Goal: Transaction & Acquisition: Purchase product/service

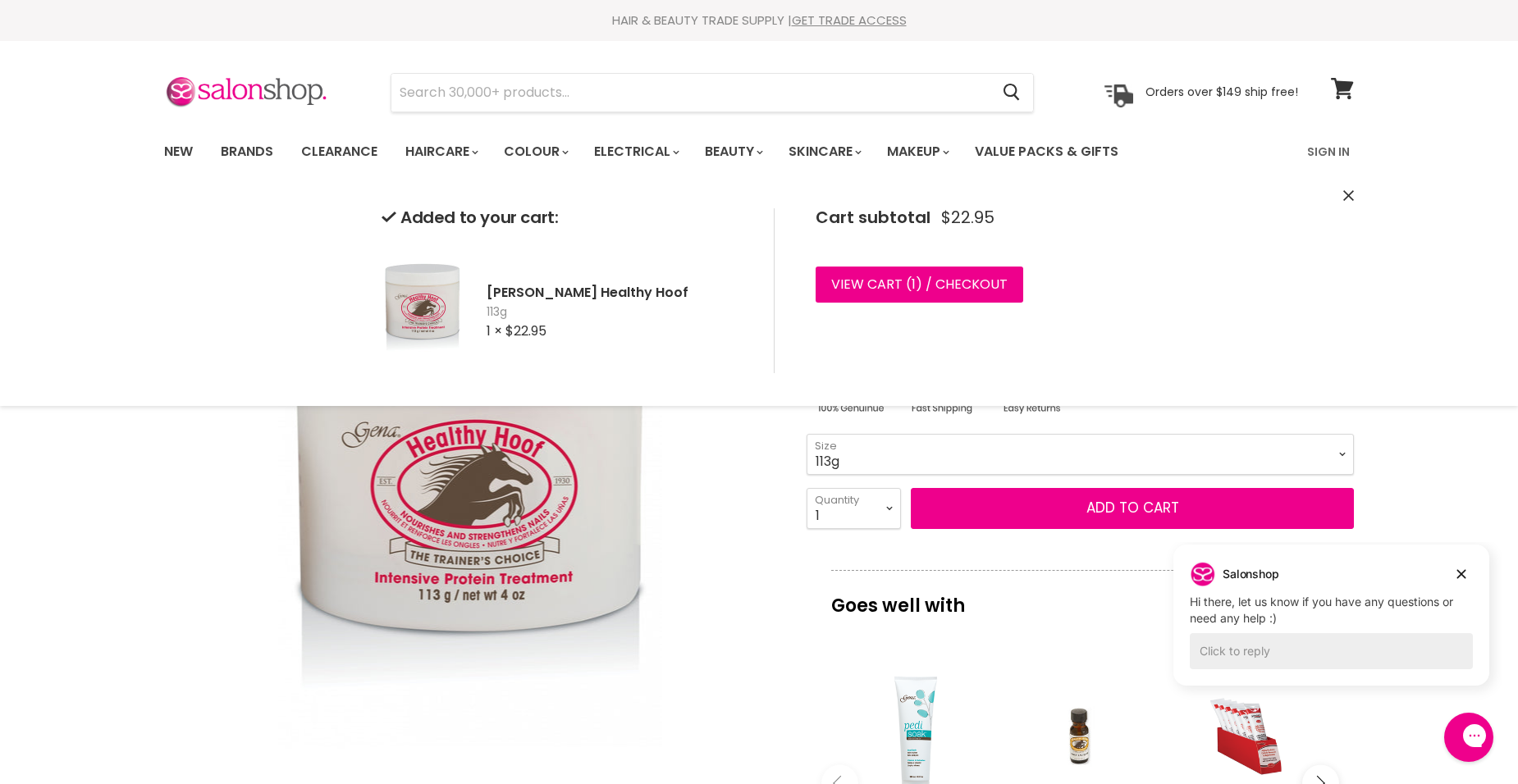
click at [1343, 194] on div "Added to your cart: Gena Healthy Hoof 113g 1 × $22.95 Cart subtotal $22.95 View…" at bounding box center [759, 290] width 1230 height 230
click at [1347, 197] on icon "Close" at bounding box center [1348, 195] width 10 height 10
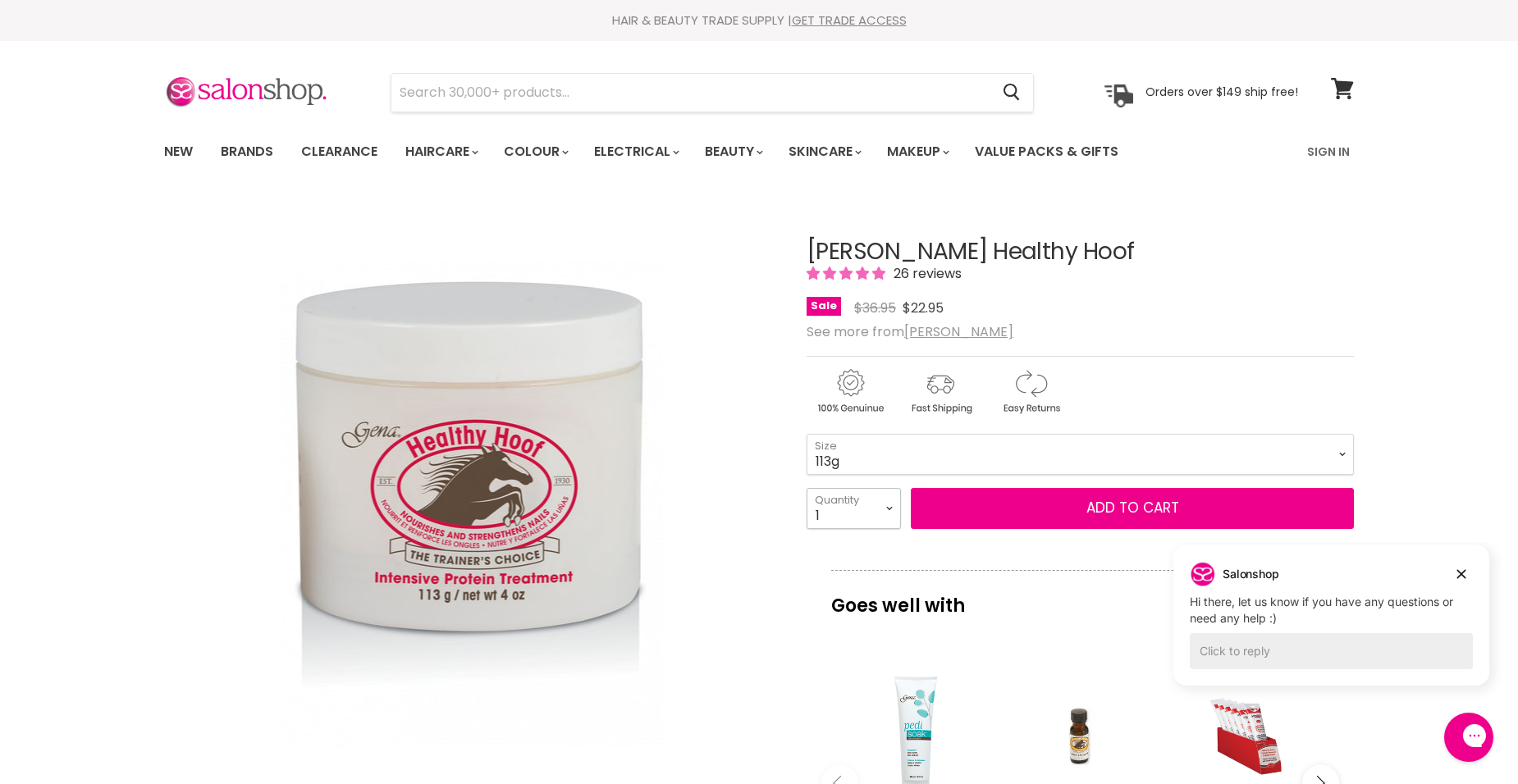
click at [888, 513] on select "1 2 3 4 5 6 7 8 9 10+" at bounding box center [854, 508] width 95 height 41
select select "2"
click at [806, 488] on select "1 2 3 4 5 6 7 8 9 10+" at bounding box center [854, 508] width 95 height 41
type input "2"
click at [1460, 575] on icon "Dismiss campaign" at bounding box center [1462, 575] width 9 height 9
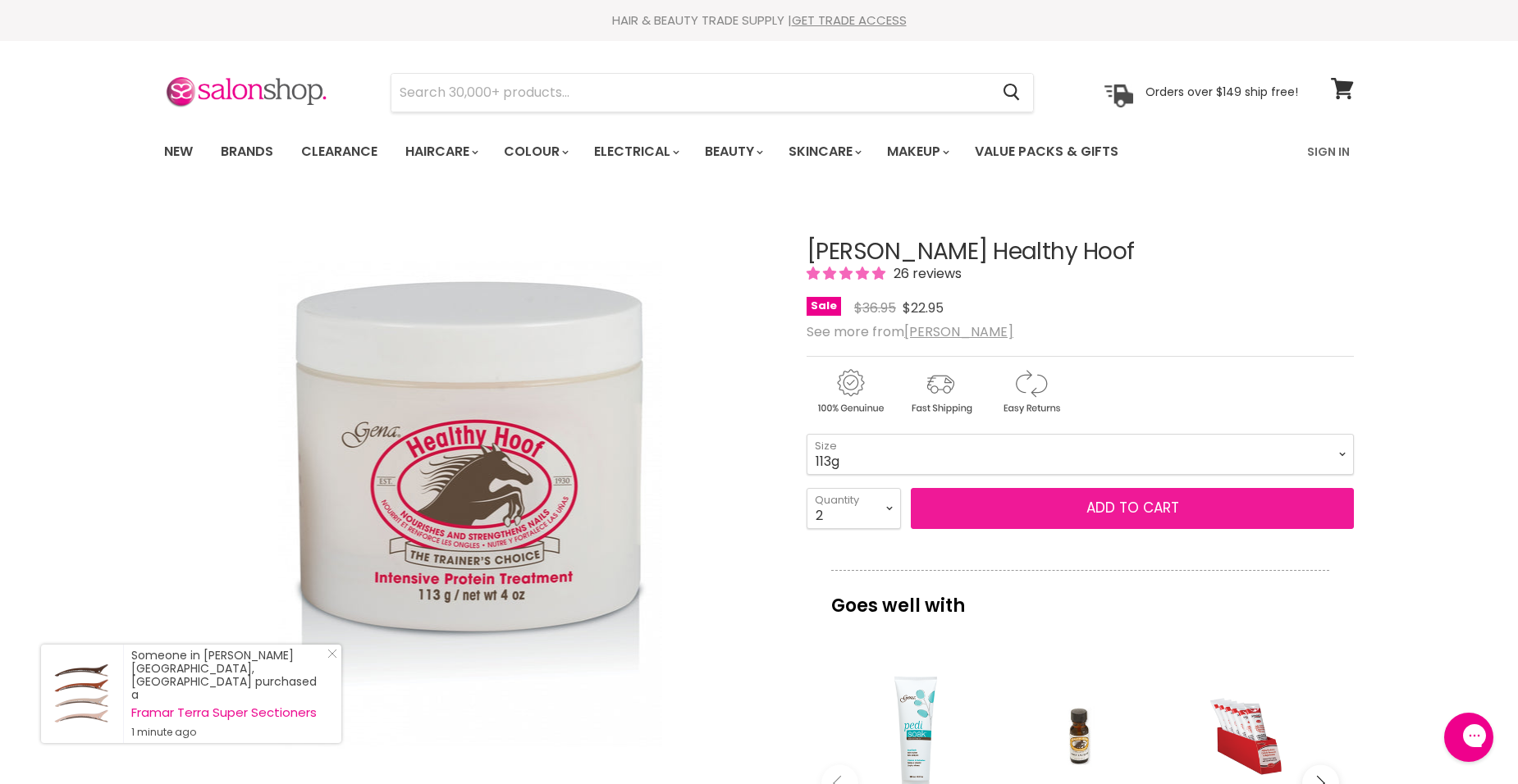
click at [1138, 507] on span "Add to cart" at bounding box center [1133, 508] width 93 height 19
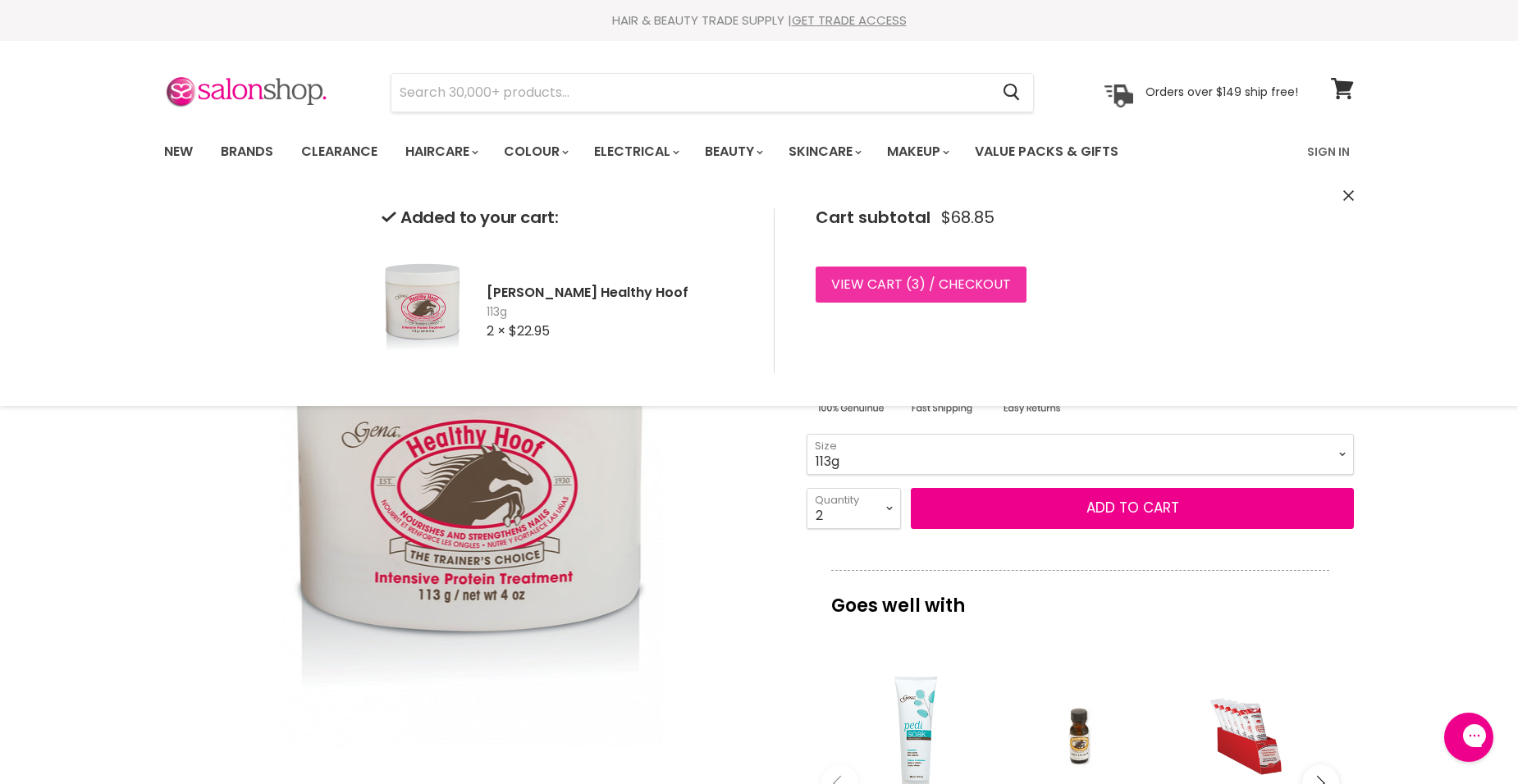
click at [863, 286] on link "View cart ( 3 ) / Checkout" at bounding box center [920, 284] width 211 height 36
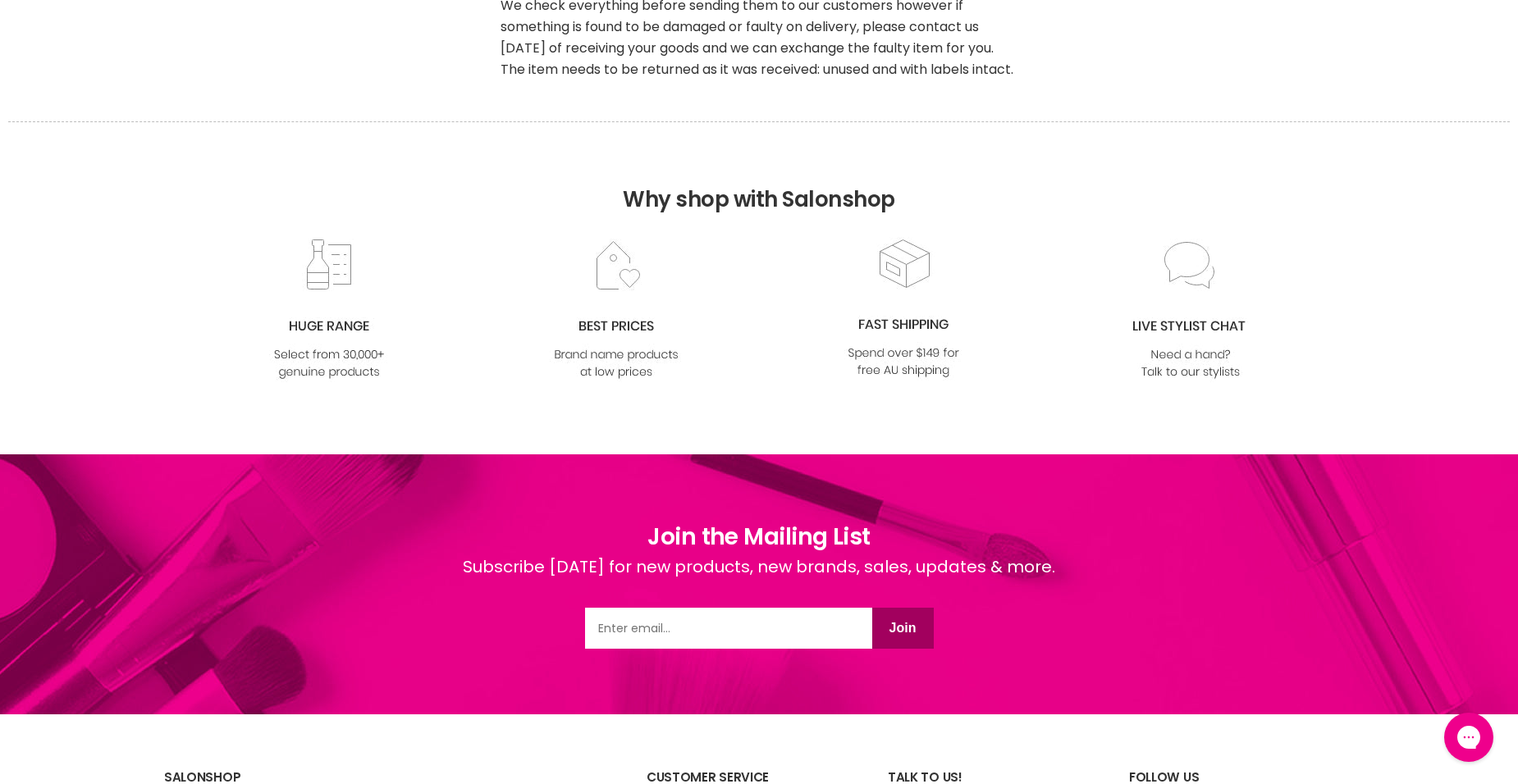
scroll to position [2049, 0]
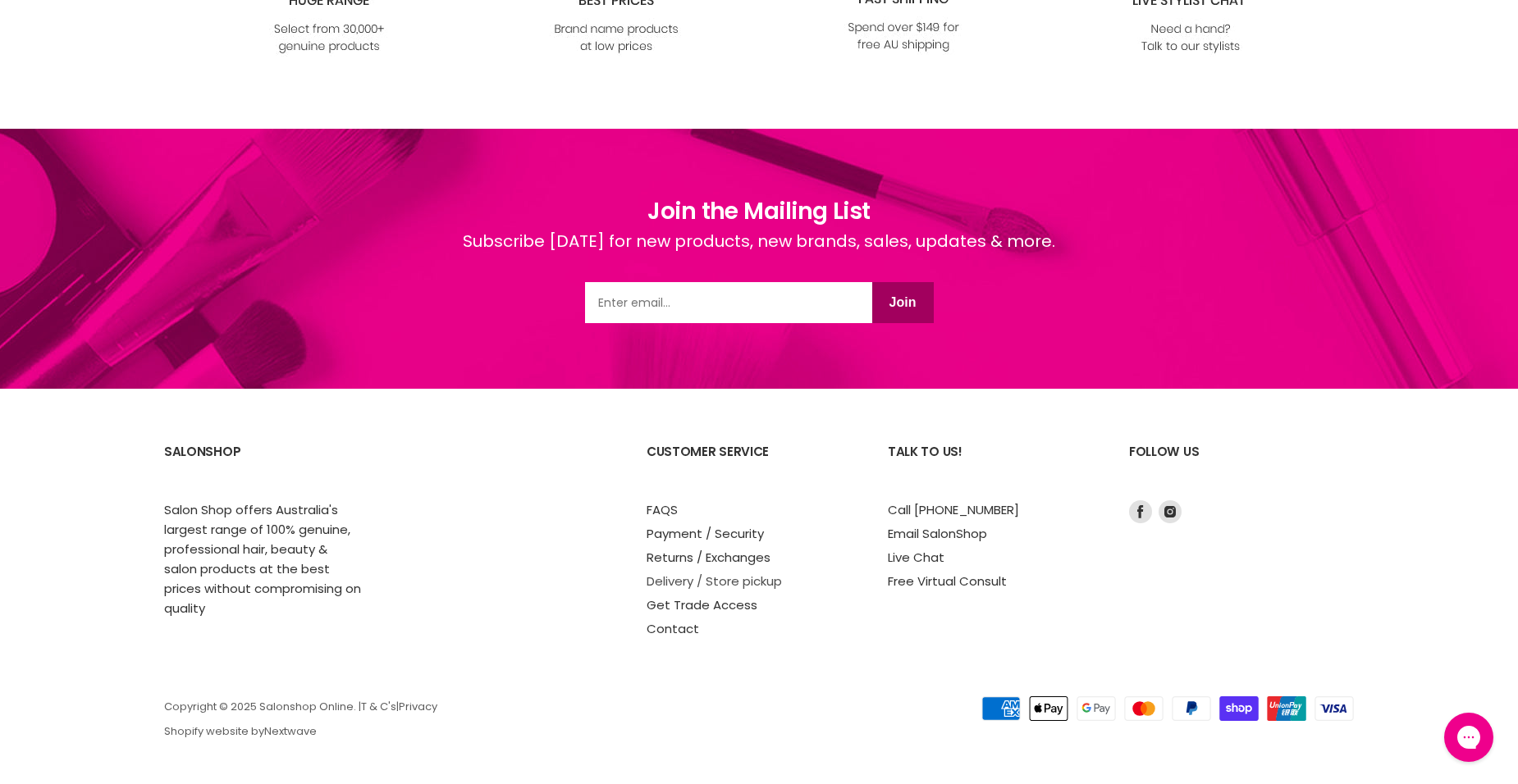
click at [740, 585] on link "Delivery / Store pickup" at bounding box center [714, 581] width 135 height 18
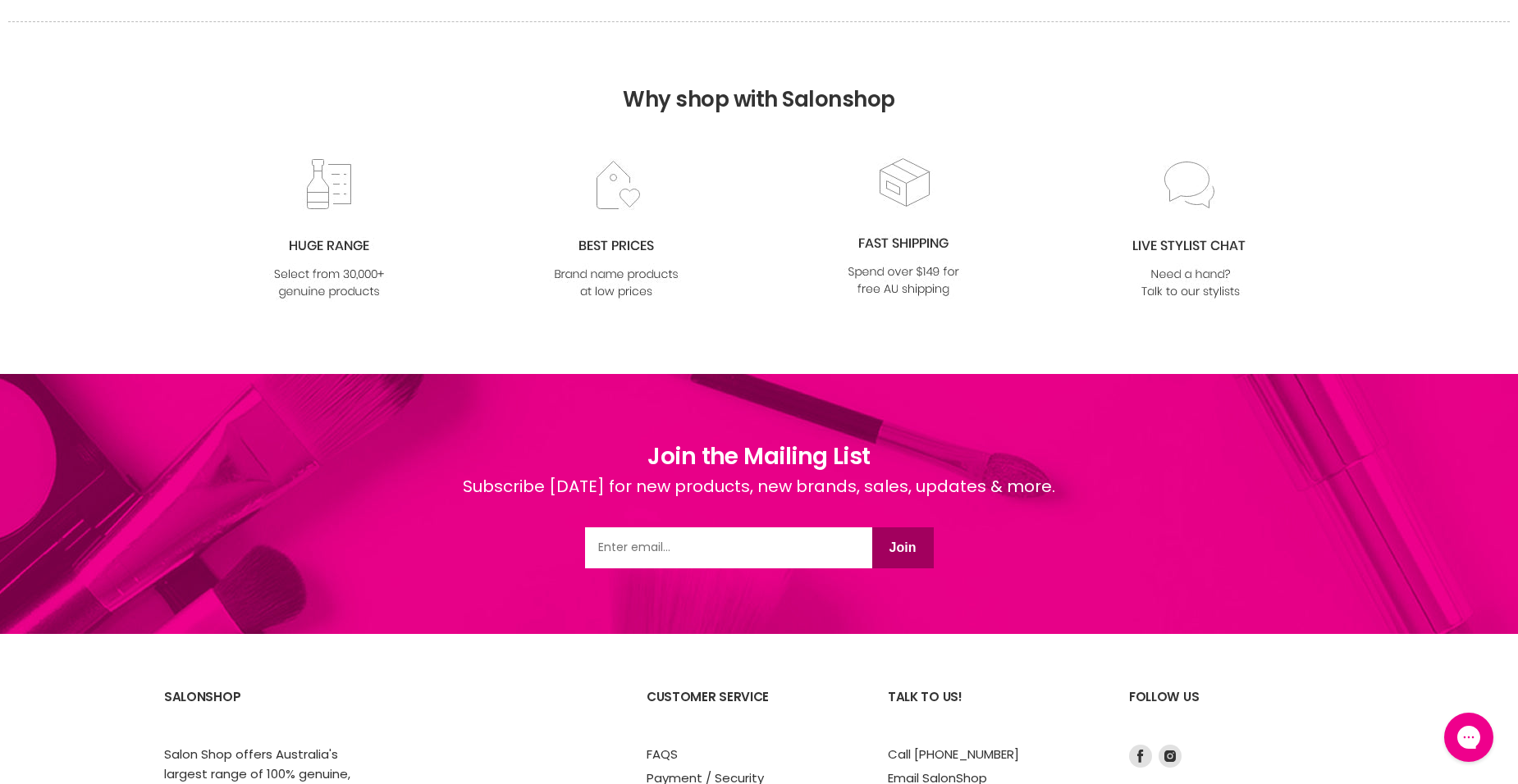
scroll to position [3117, 0]
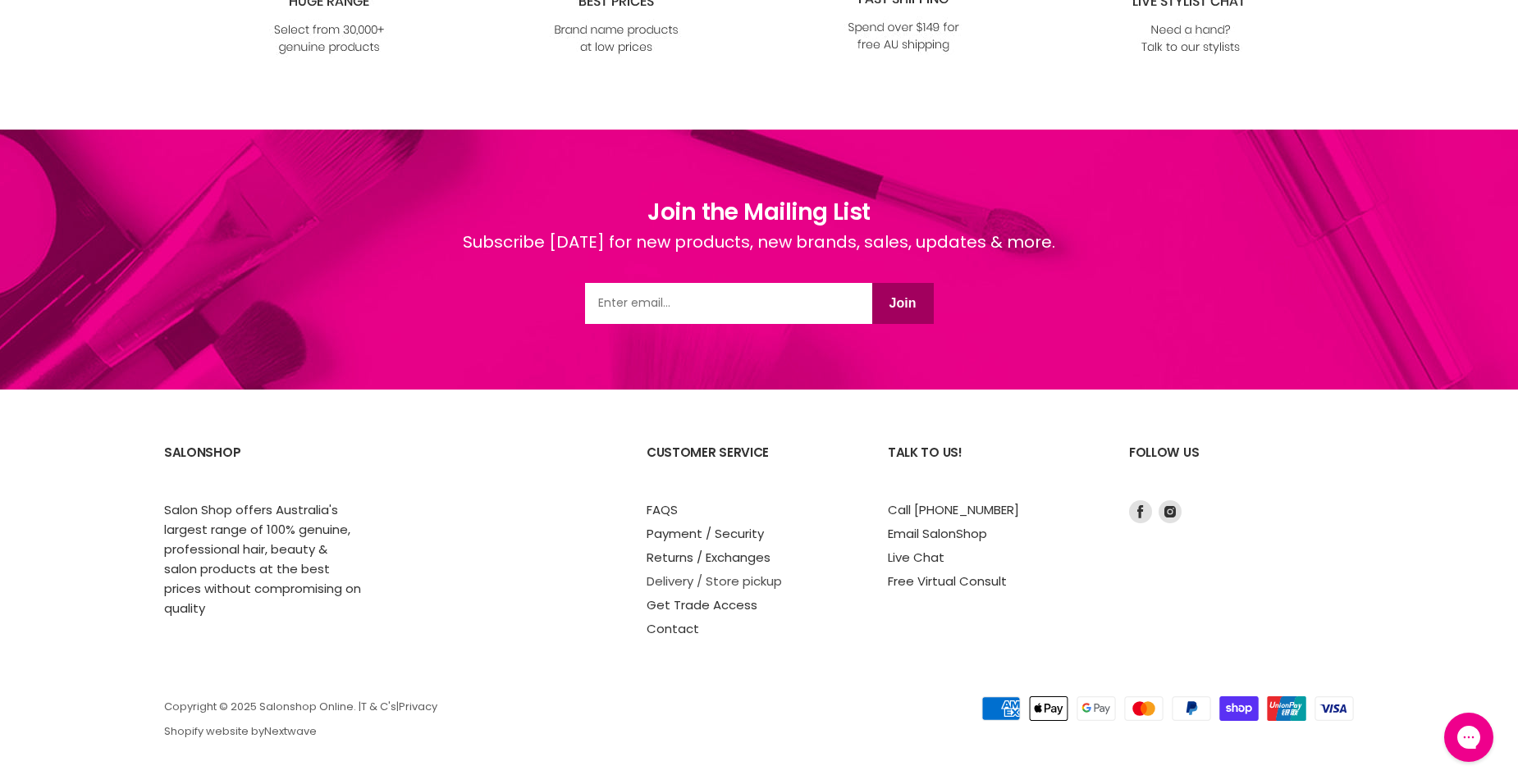
click at [745, 584] on link "Delivery / Store pickup" at bounding box center [714, 581] width 135 height 18
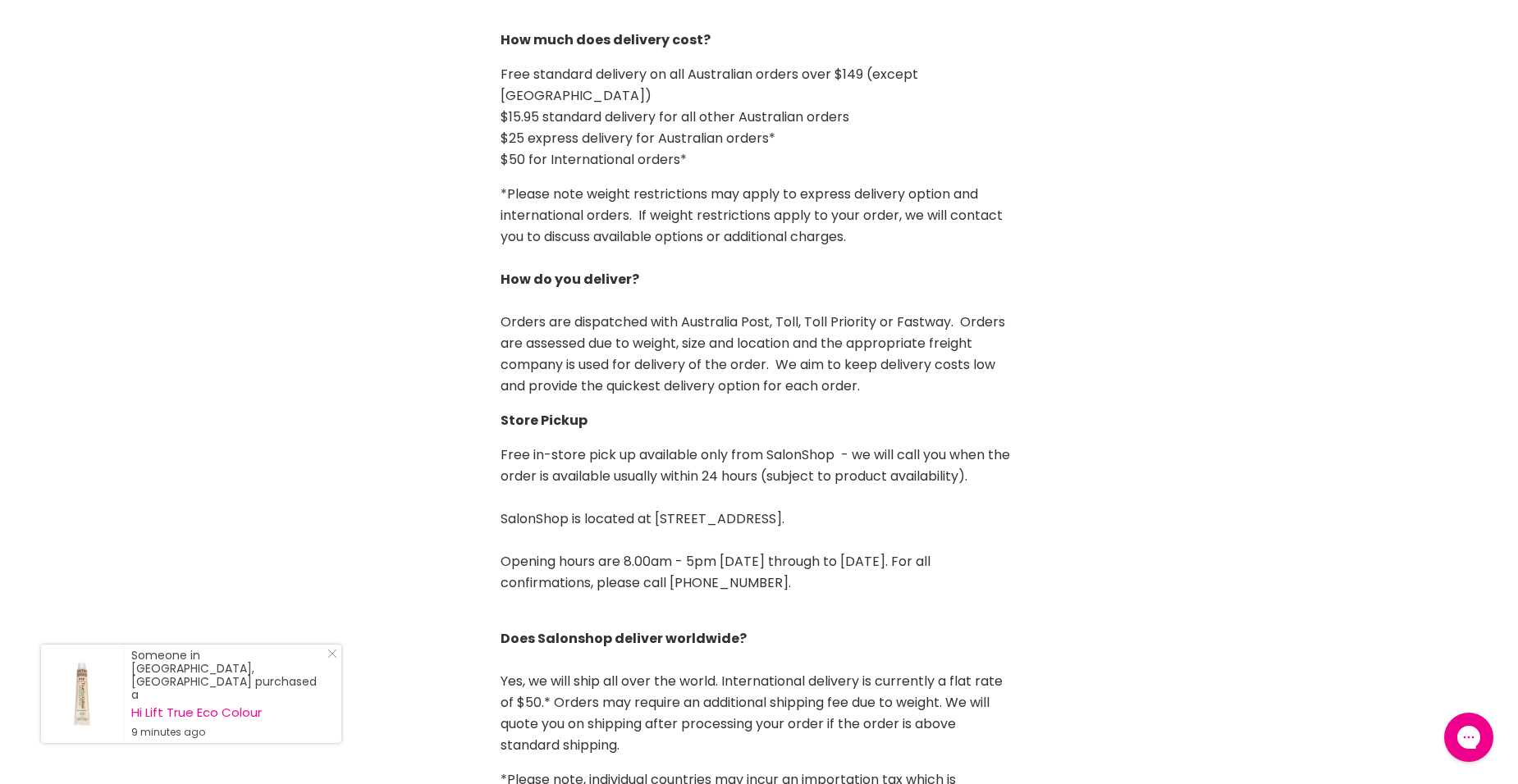
scroll to position [410, 0]
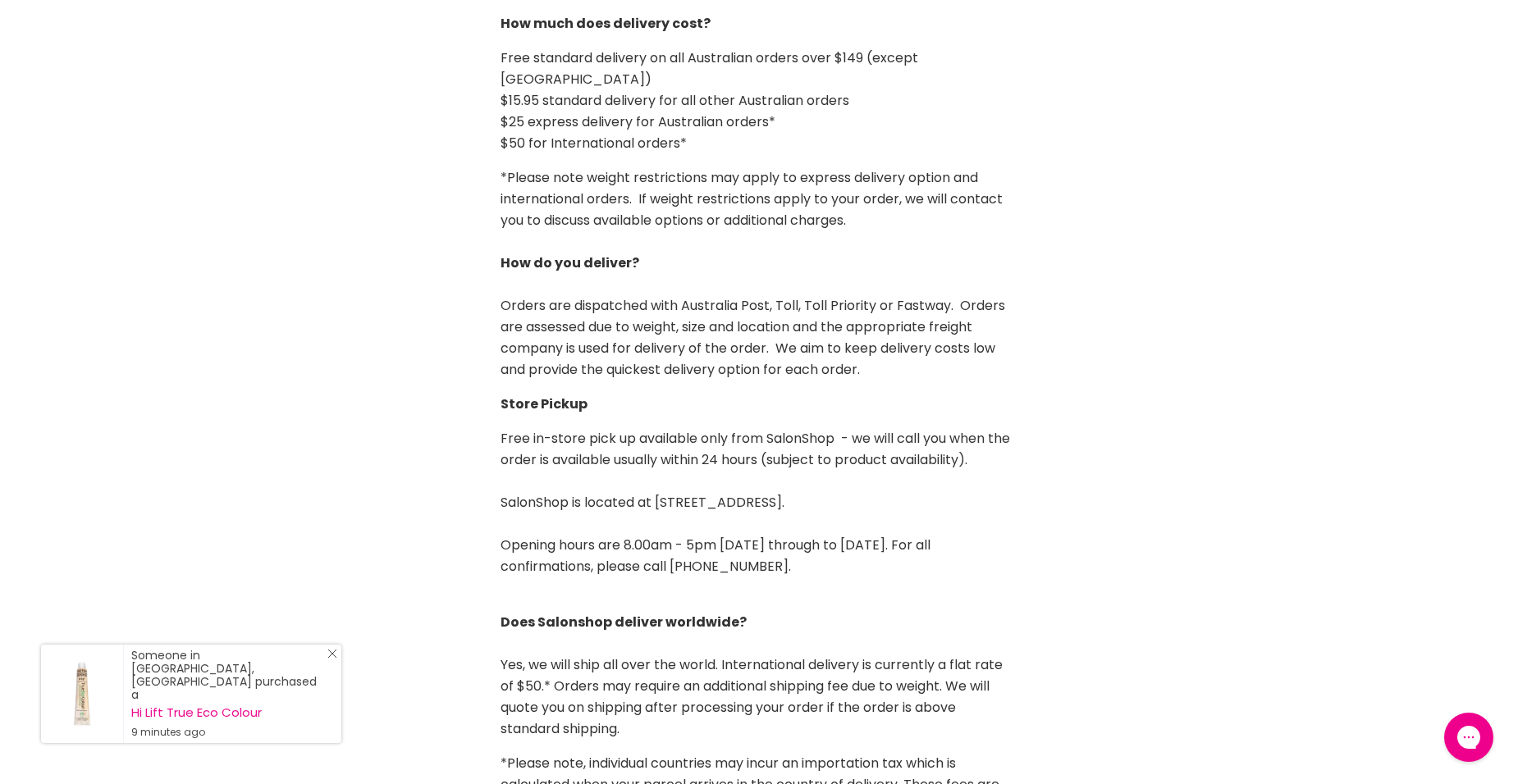
click at [329, 659] on icon "Close Icon" at bounding box center [332, 653] width 10 height 10
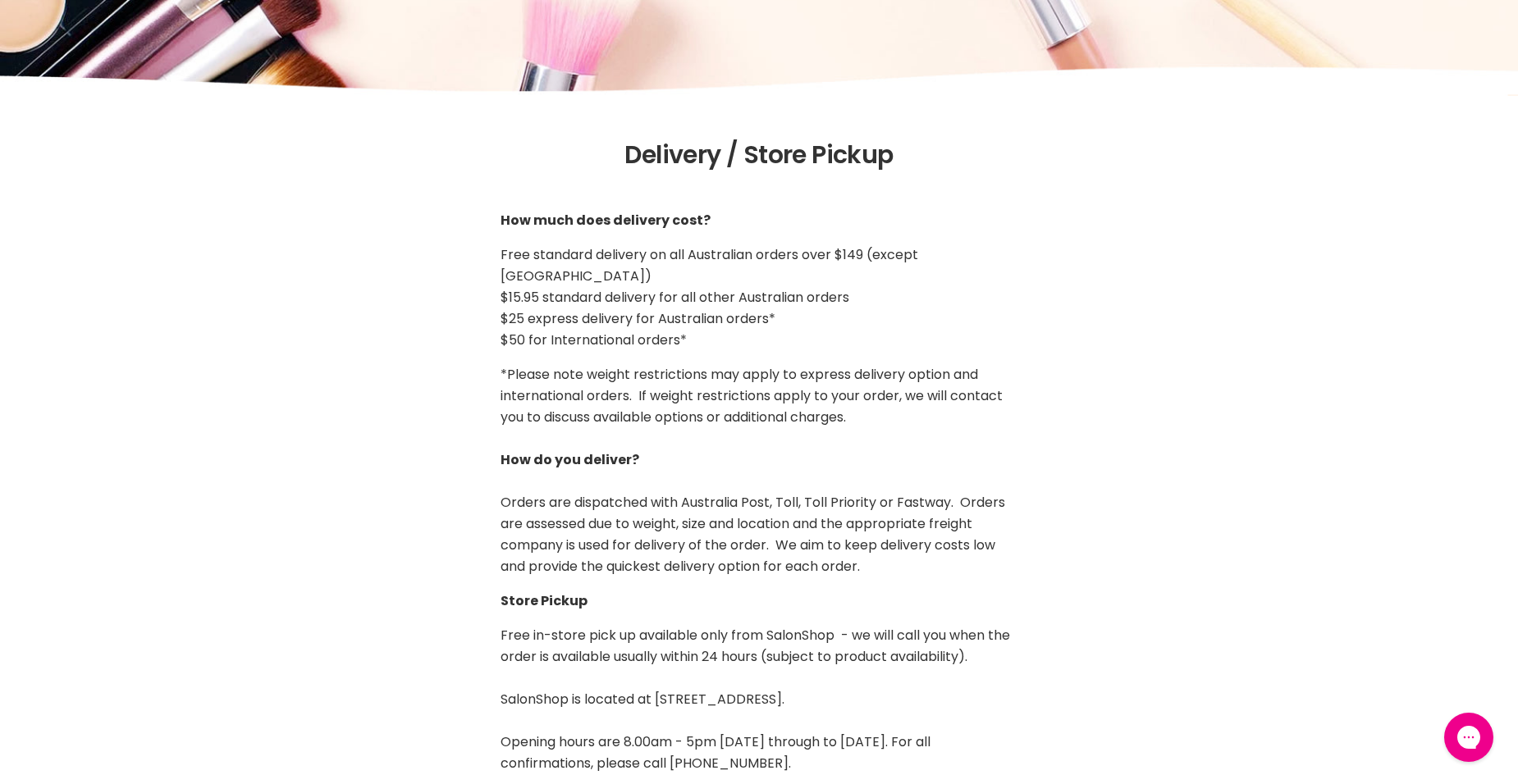
scroll to position [0, 0]
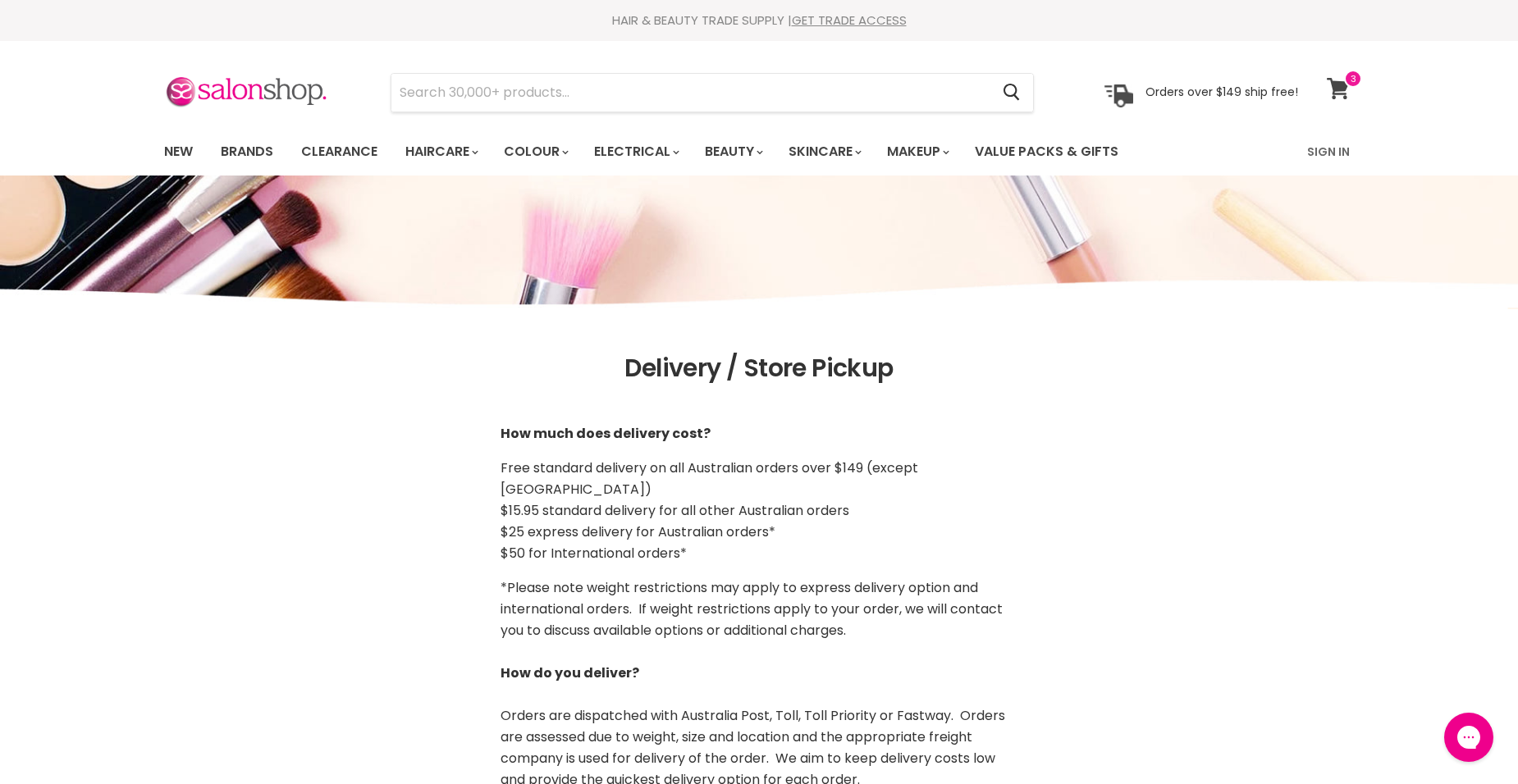
click at [1332, 90] on icon at bounding box center [1338, 88] width 23 height 21
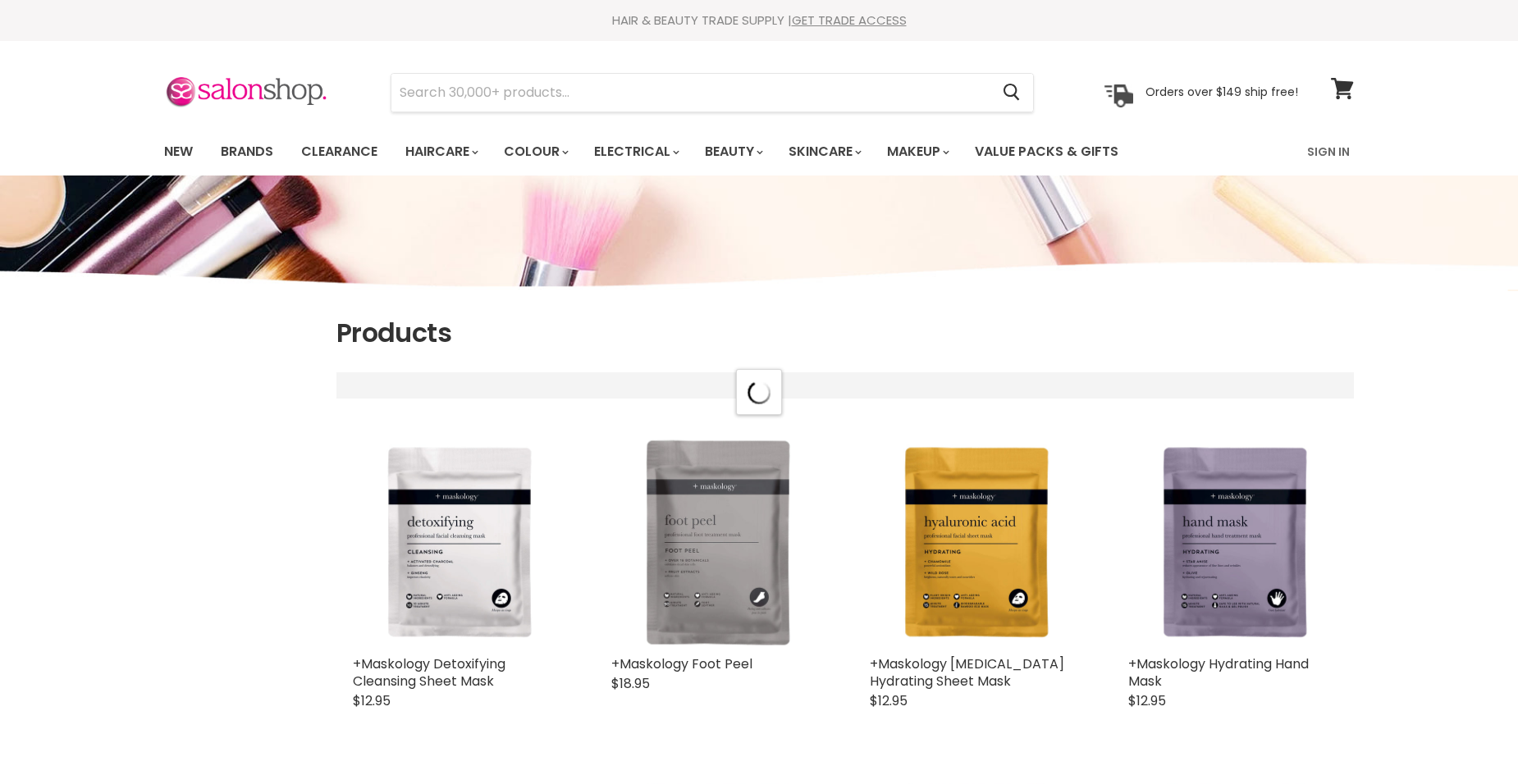
click at [585, 78] on input "Search" at bounding box center [690, 93] width 598 height 38
select select "title-ascending"
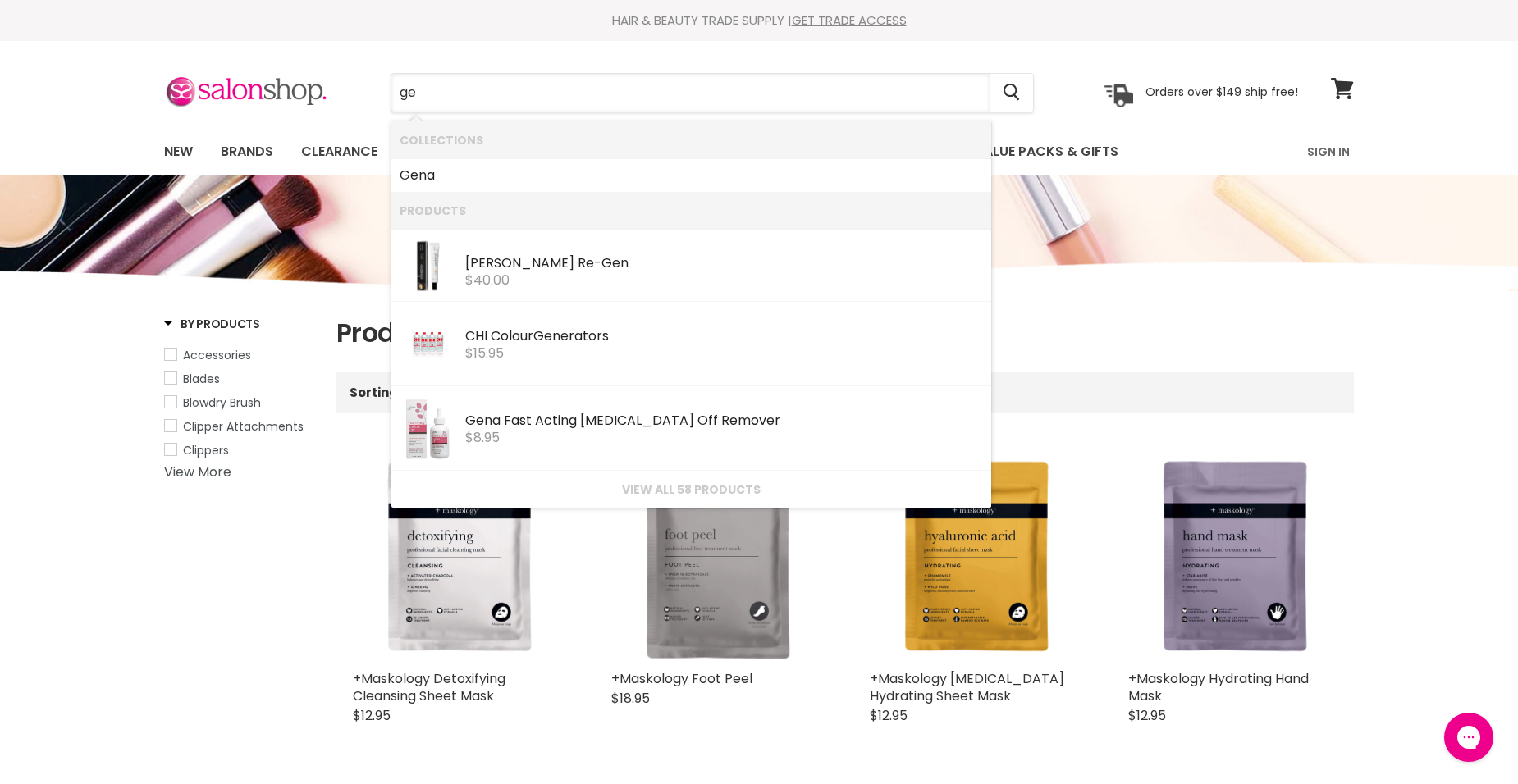
type input "g"
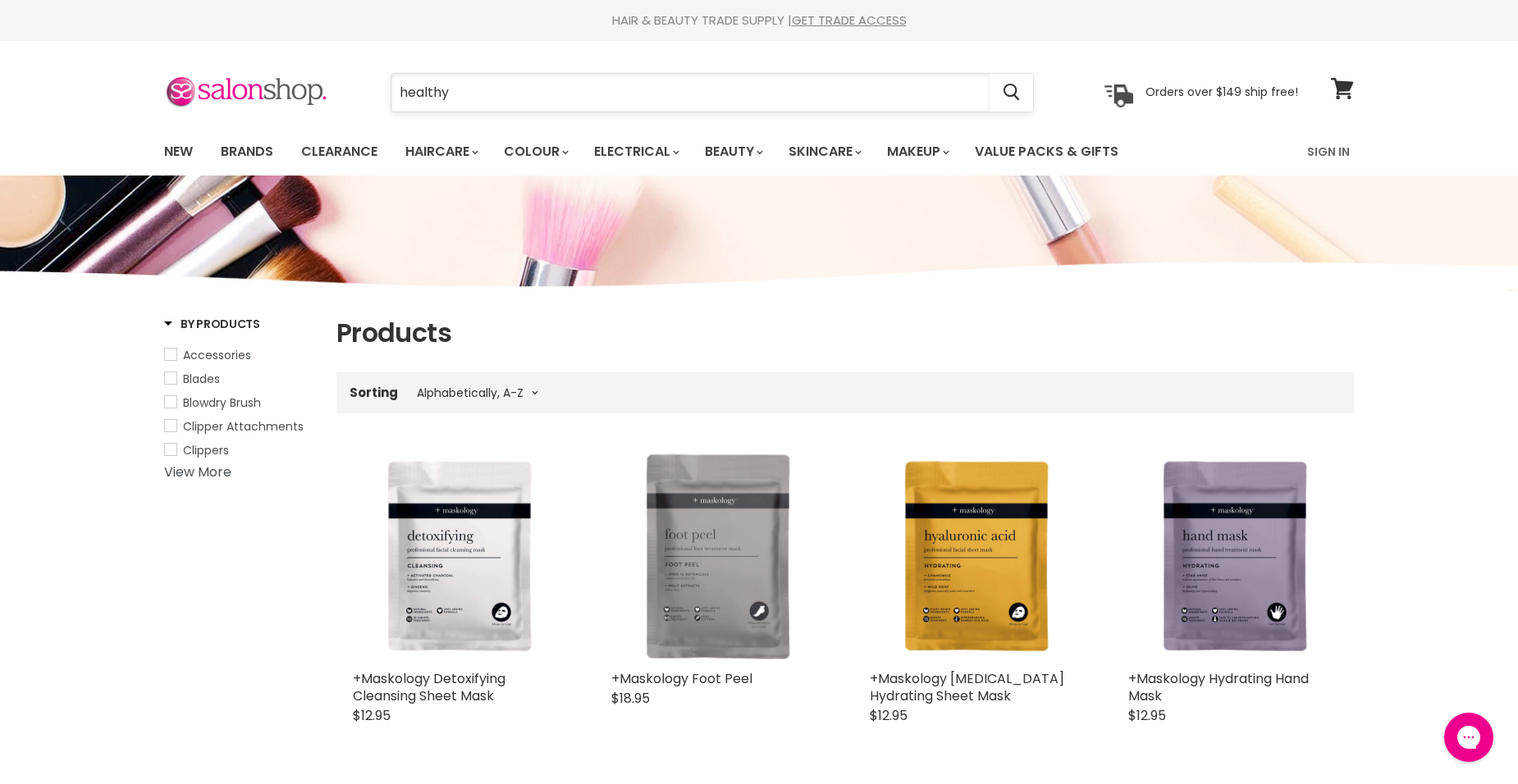
click at [474, 85] on input "healthy" at bounding box center [690, 93] width 598 height 38
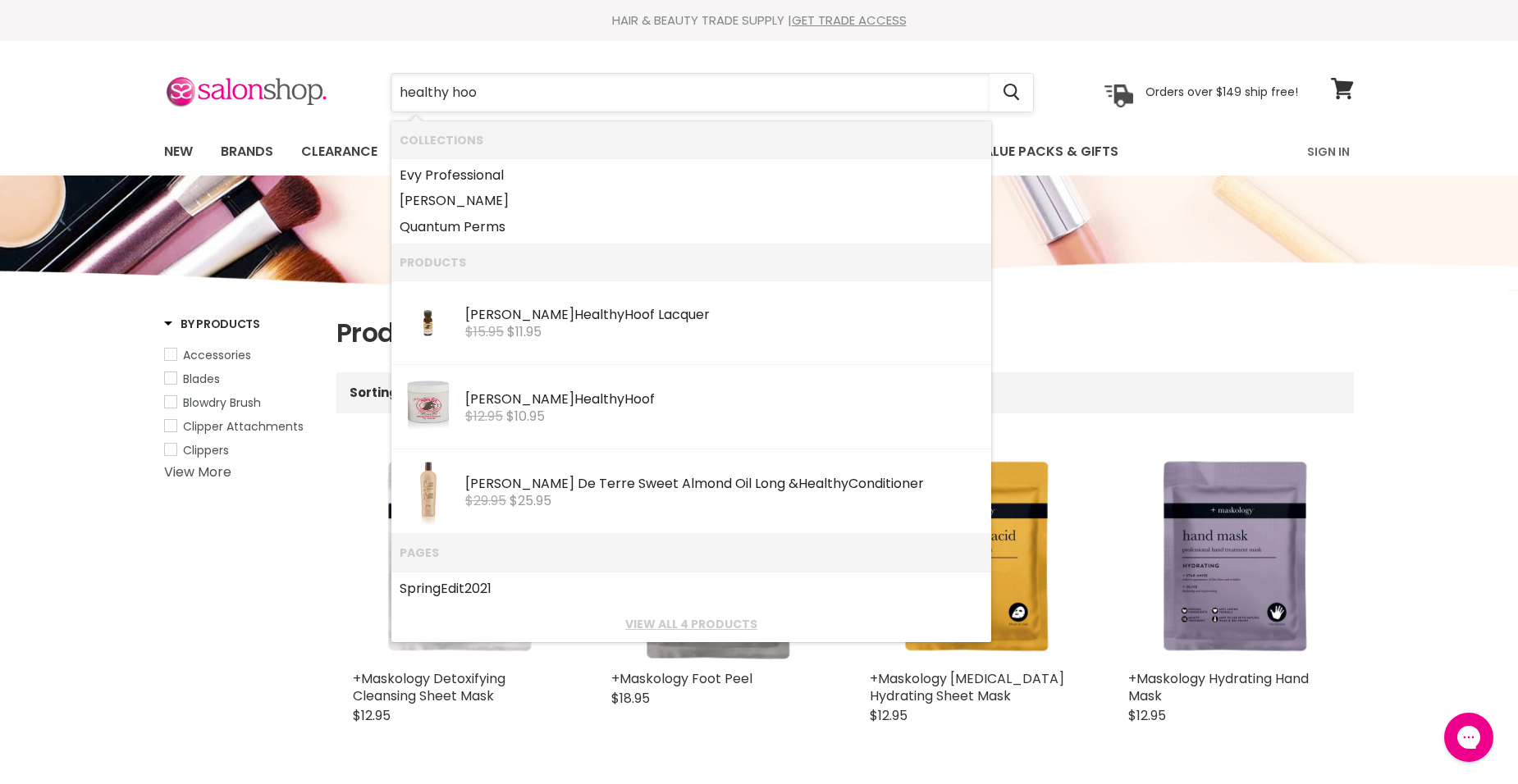
type input "healthy hoof"
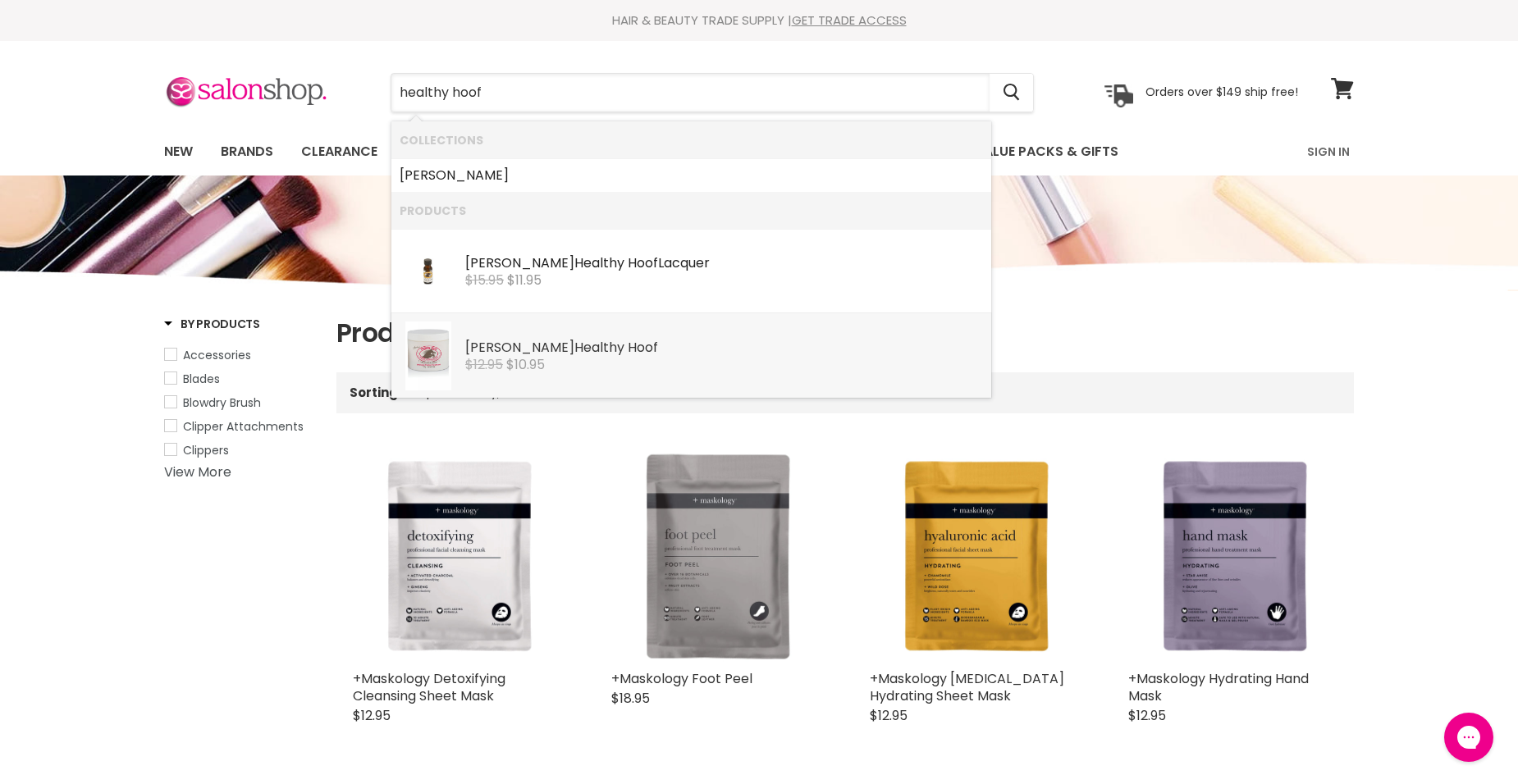
click at [510, 355] on span "$10.95" at bounding box center [526, 365] width 39 height 19
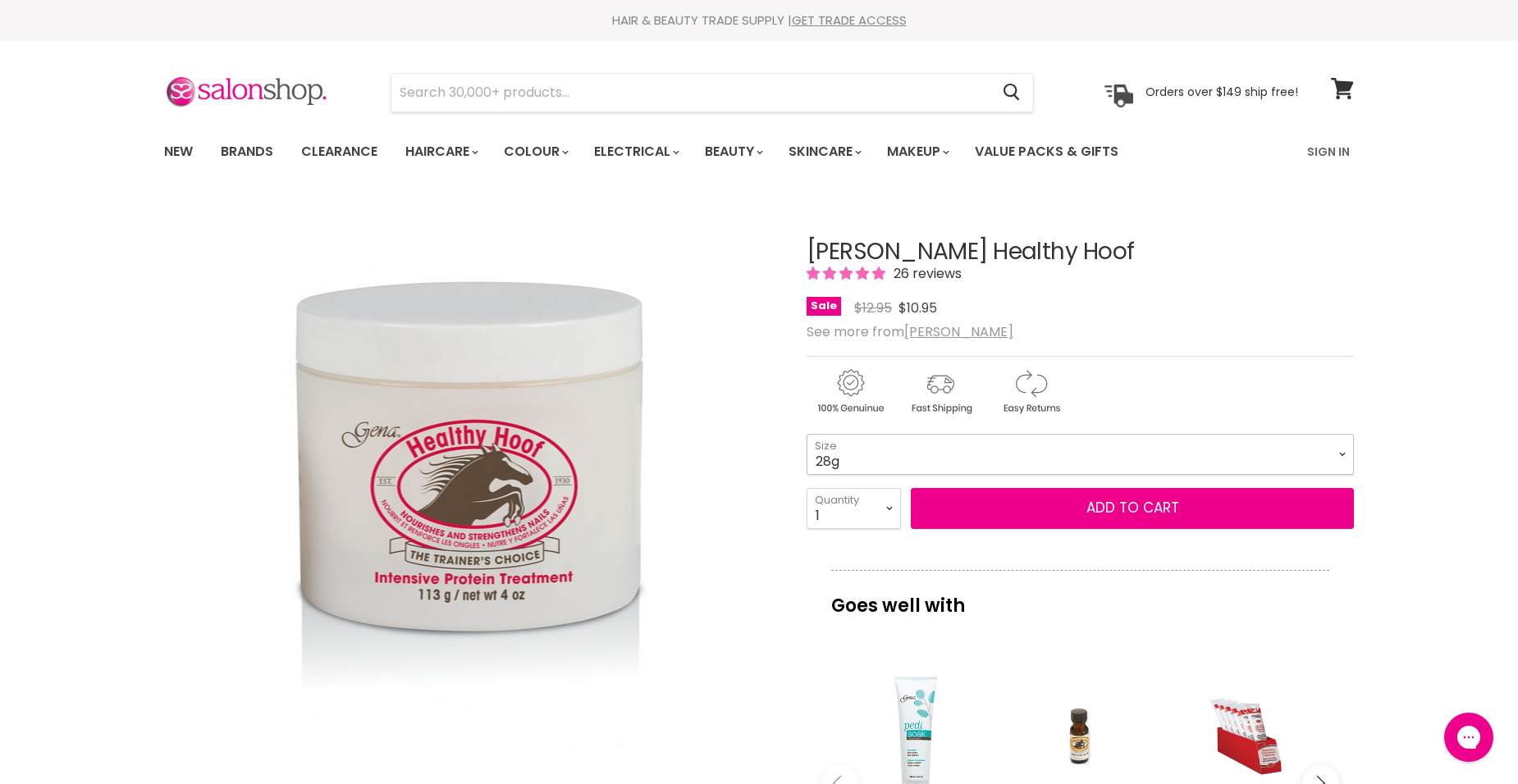
click at [1315, 456] on select "28g 113g" at bounding box center [1080, 455] width 547 height 41
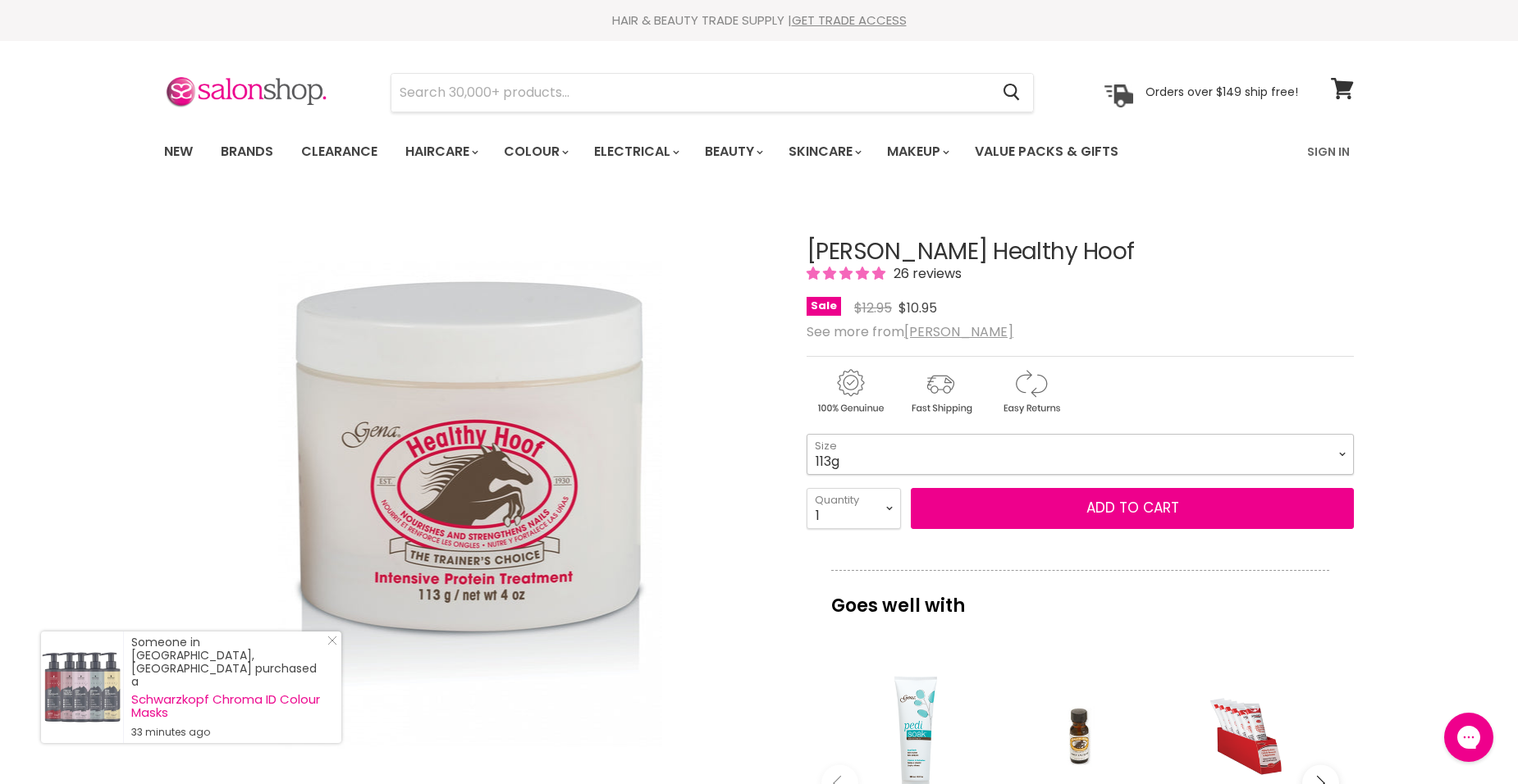
click at [806, 434] on select "28g 113g" at bounding box center [1080, 455] width 547 height 41
select select "113g"
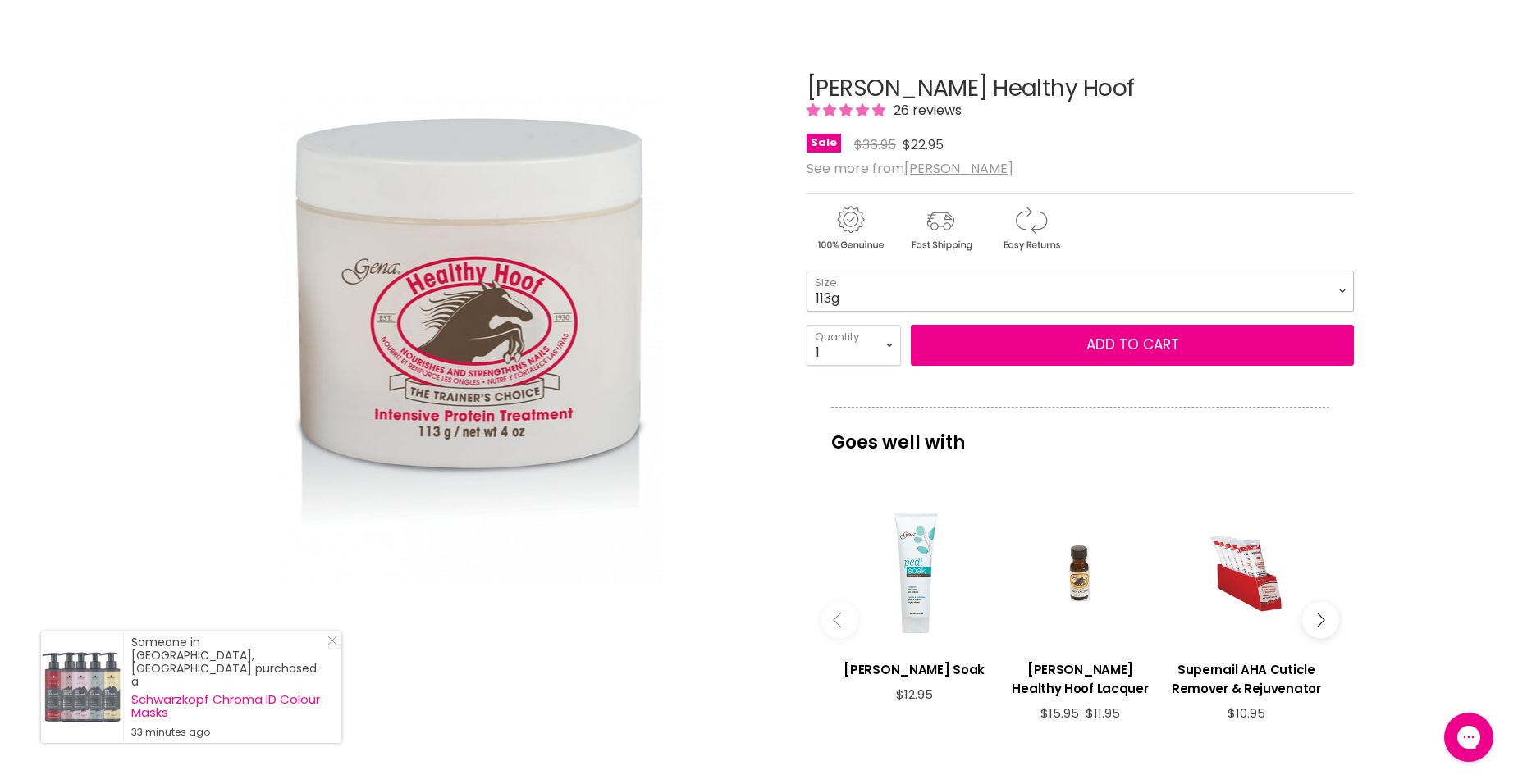
scroll to position [164, 0]
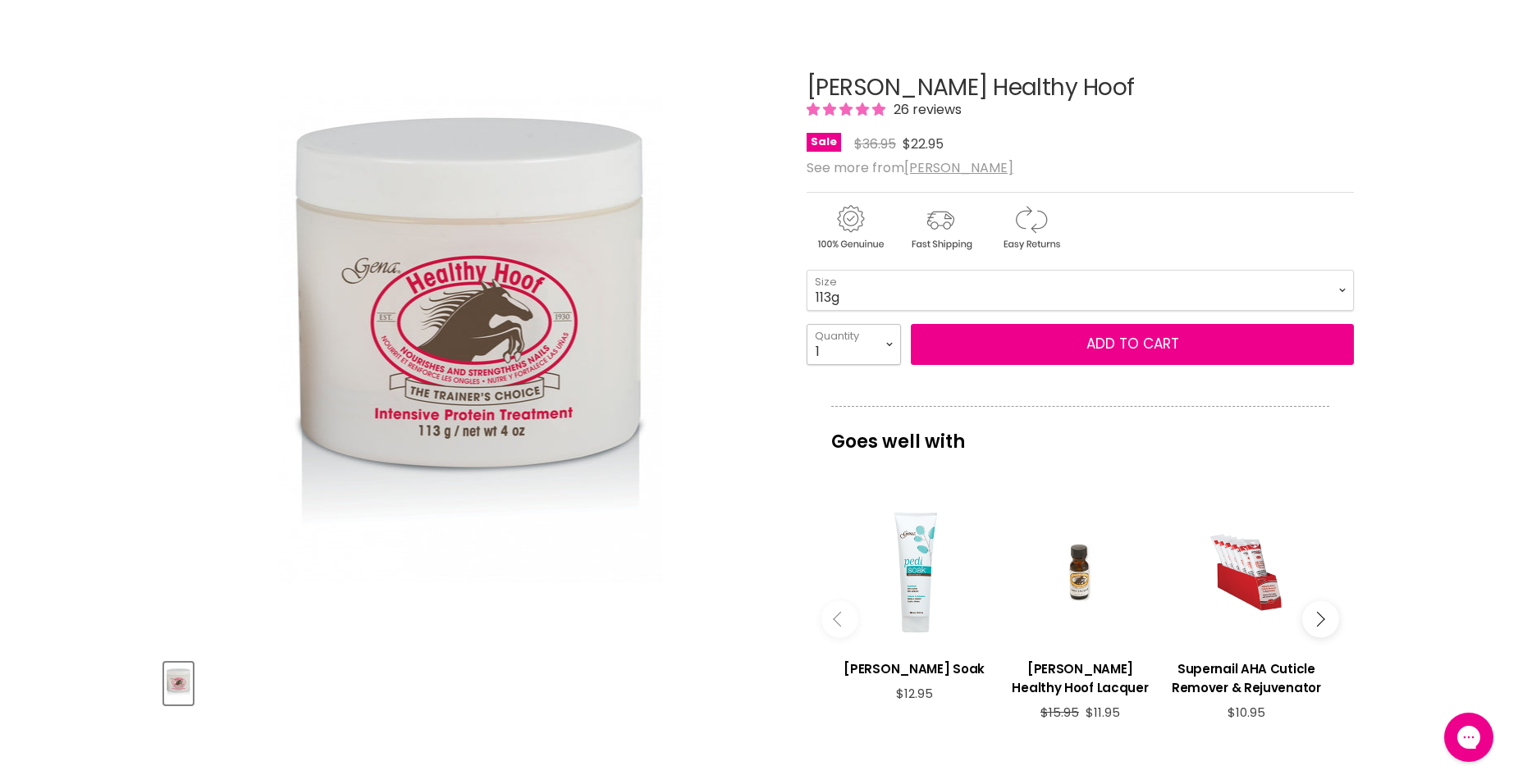
click at [890, 351] on select "1 2 3 4 5 6 7 8 9 10+" at bounding box center [854, 344] width 95 height 41
select select "2"
click at [806, 324] on select "1 2 3 4 5 6 7 8 9 10+" at bounding box center [854, 344] width 95 height 41
type input "2"
click at [1145, 349] on button "Add to cart" at bounding box center [1133, 344] width 444 height 41
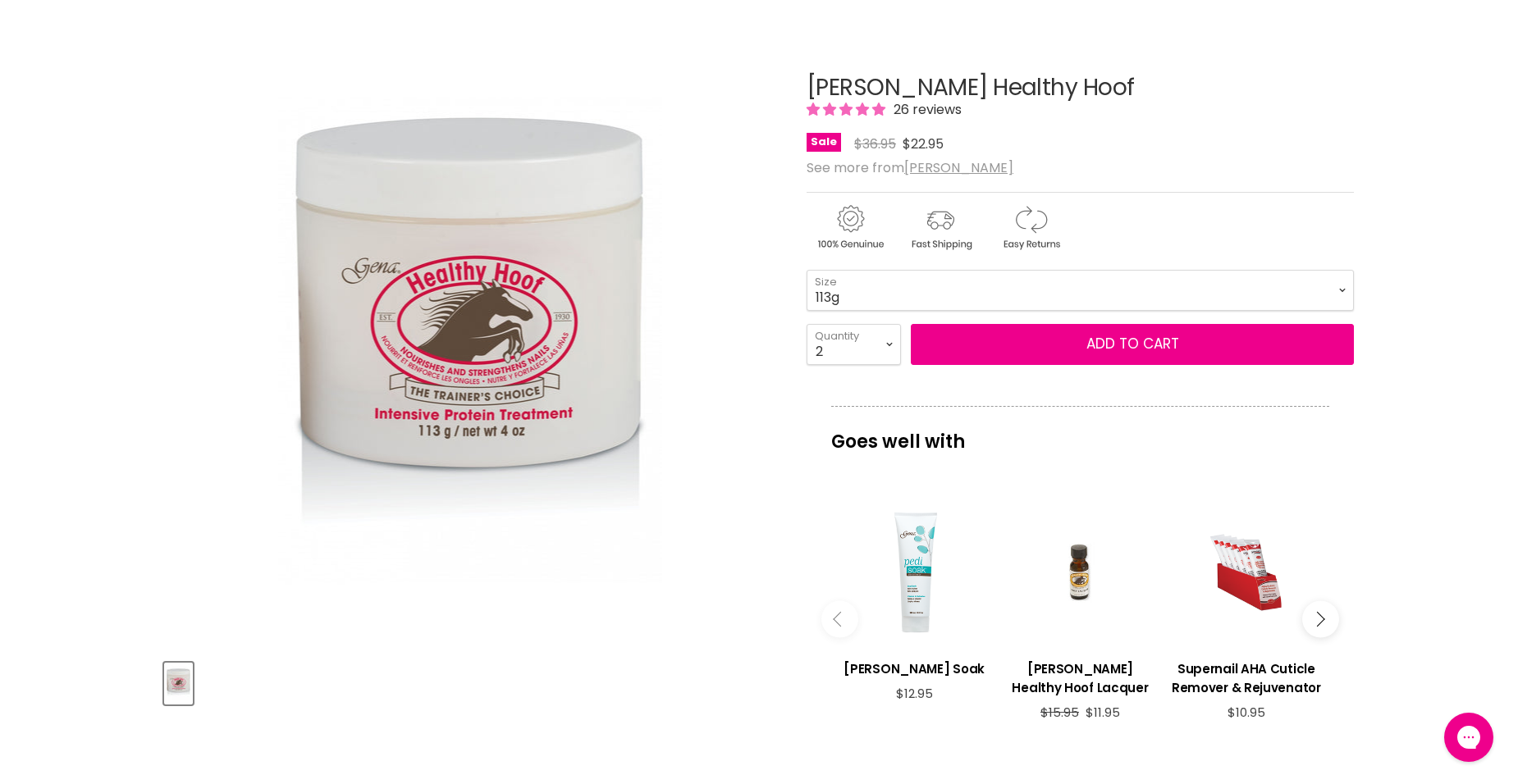
scroll to position [0, 0]
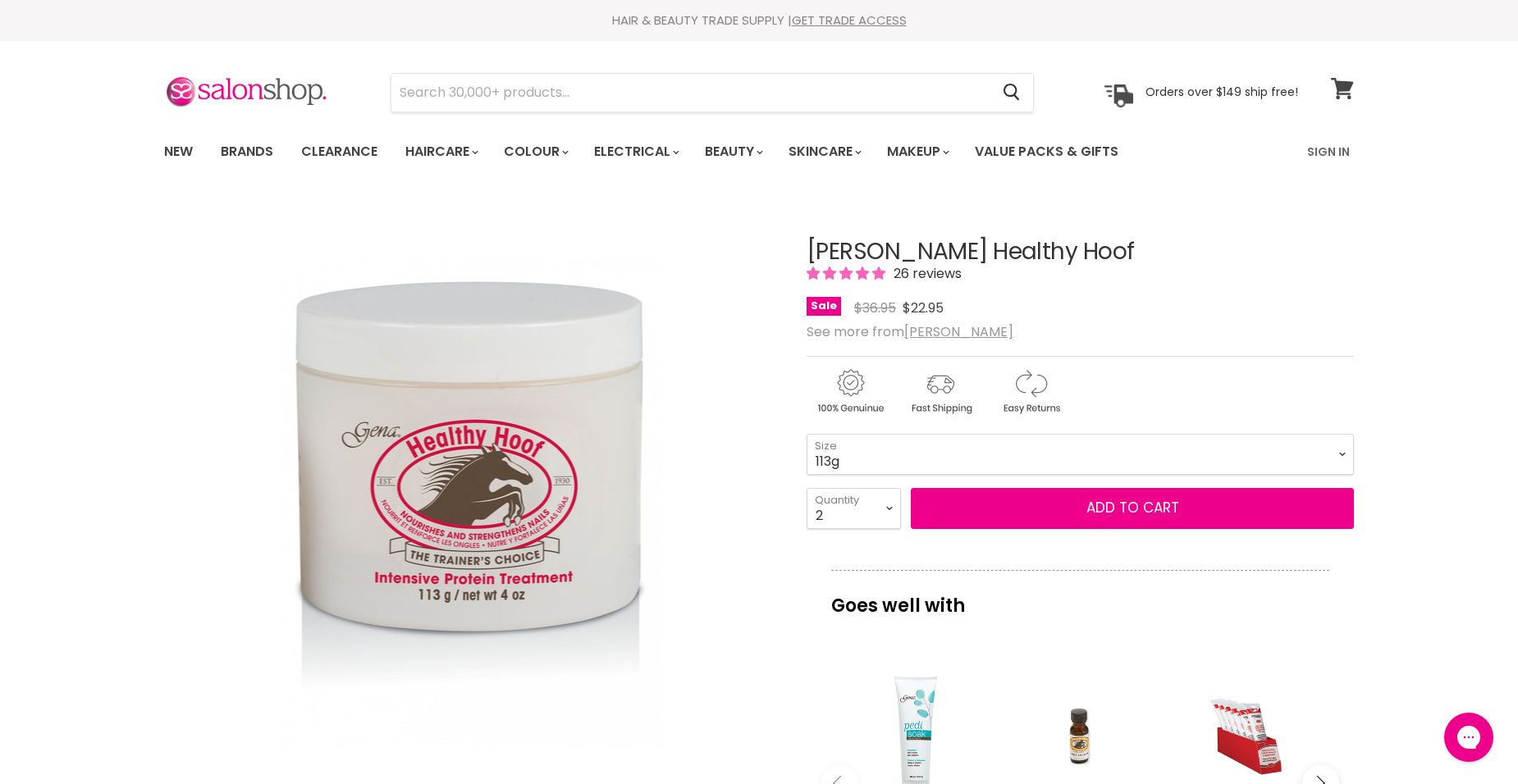
click at [1346, 90] on icon at bounding box center [1342, 88] width 23 height 21
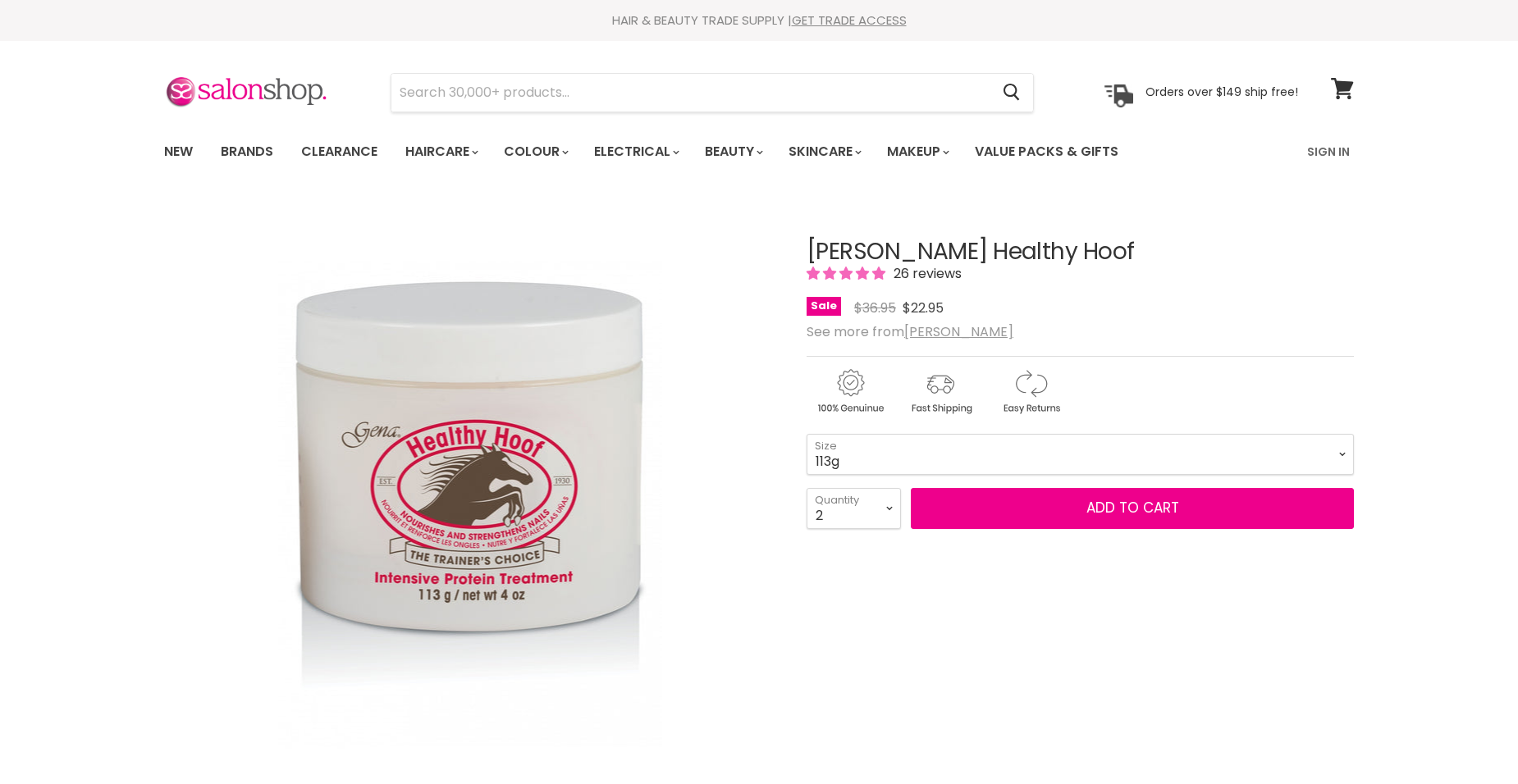
select select "2"
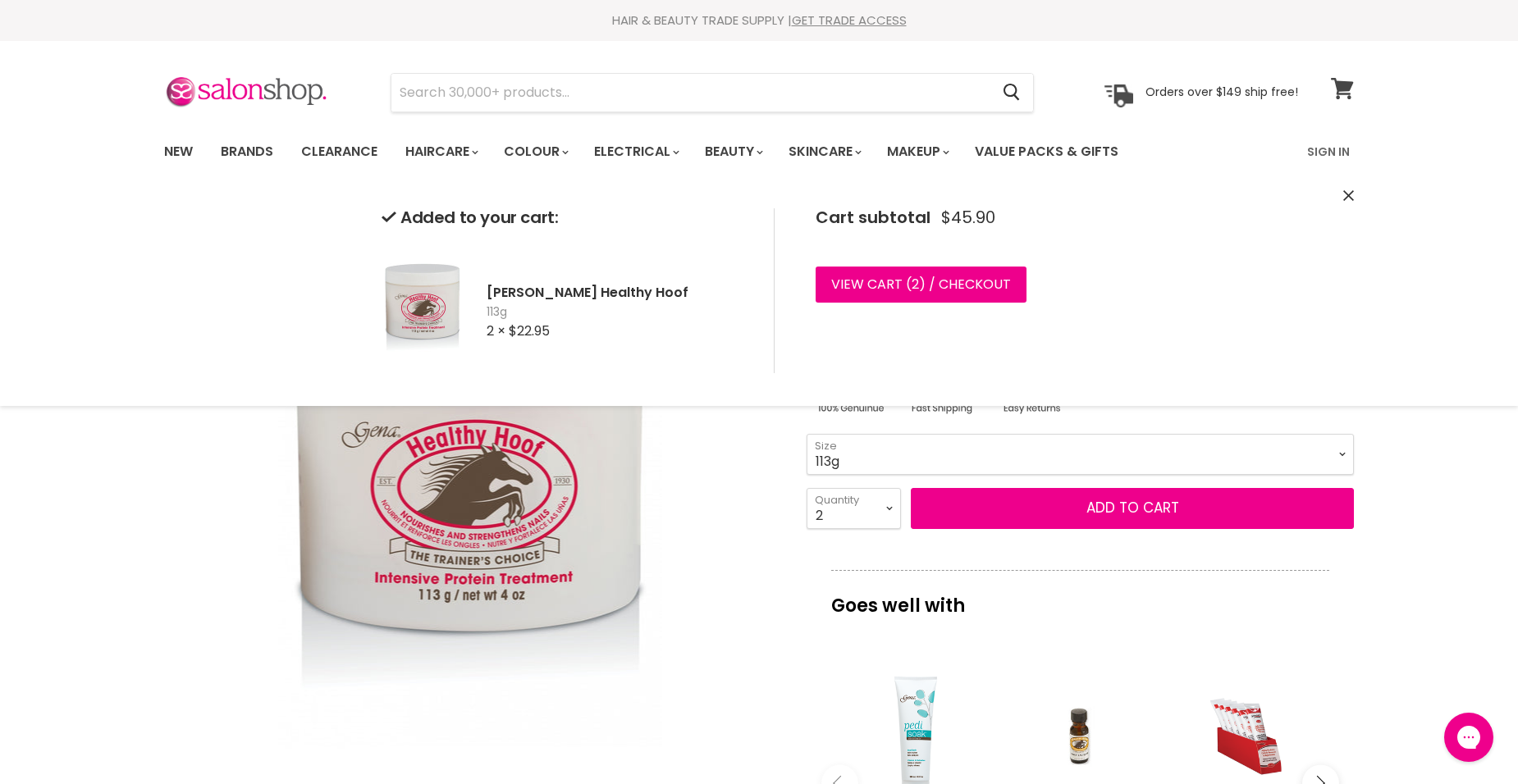
click at [1339, 85] on icon at bounding box center [1342, 88] width 22 height 21
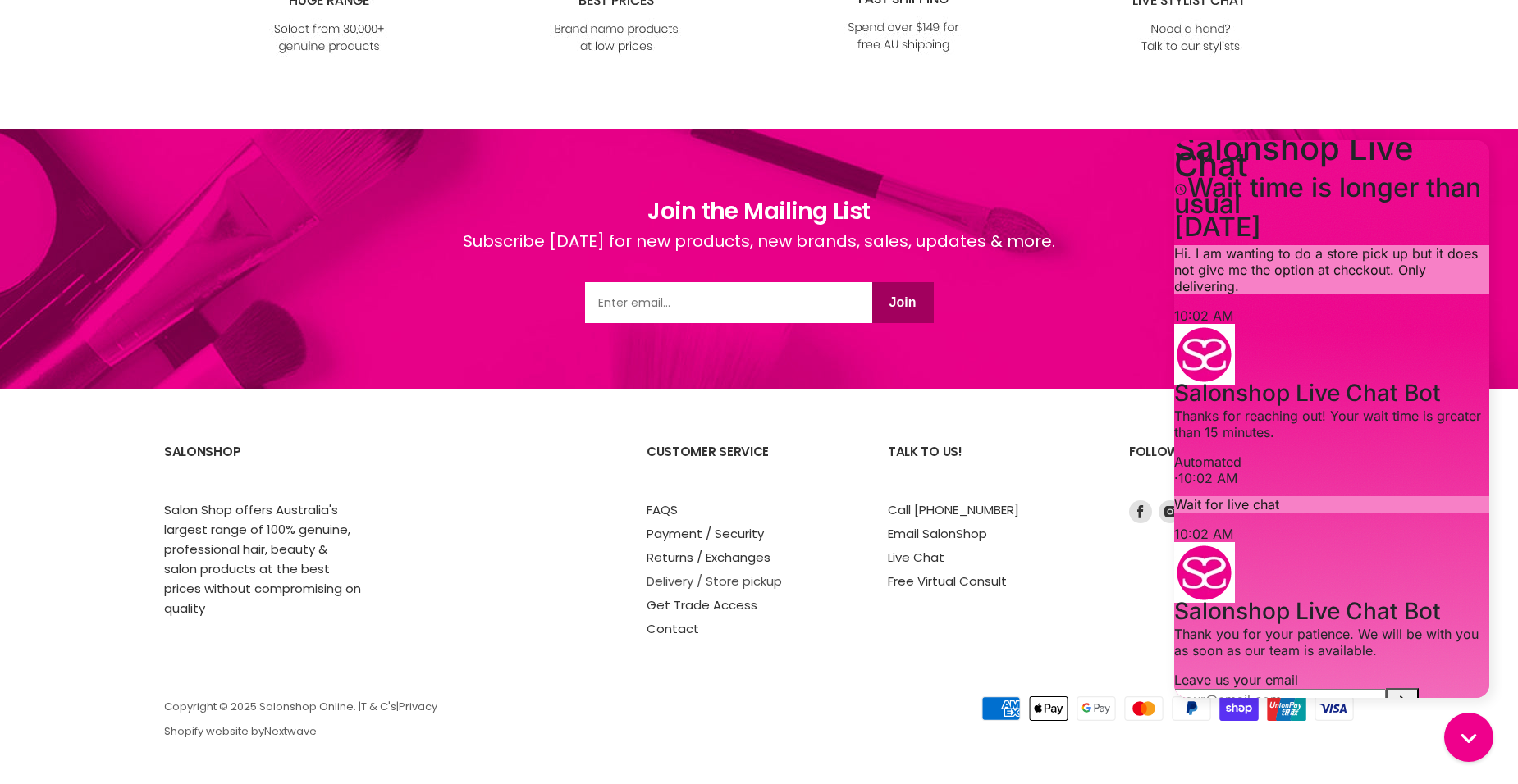
scroll to position [504, 0]
click at [696, 629] on link "Contact" at bounding box center [673, 629] width 53 height 18
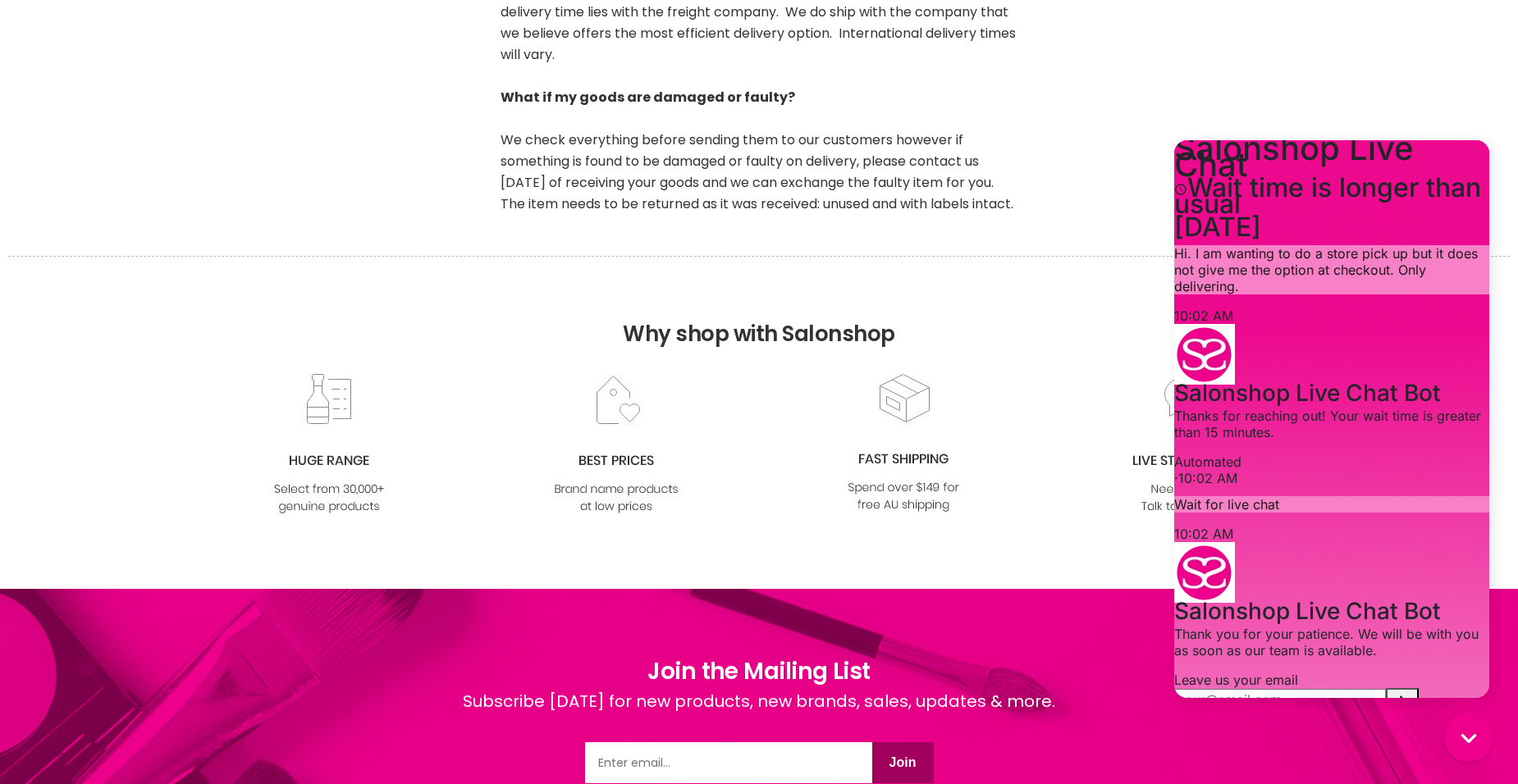
scroll to position [504, 0]
